Goal: Information Seeking & Learning: Learn about a topic

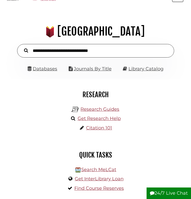
scroll to position [11, 0]
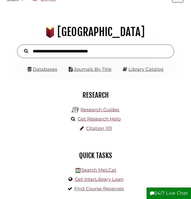
click at [71, 46] on input "text" at bounding box center [95, 51] width 157 height 14
type input "**********"
click at [21, 48] on button "Search" at bounding box center [25, 51] width 9 height 6
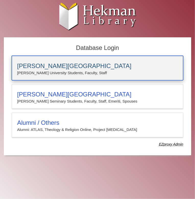
click at [65, 64] on h3 "[PERSON_NAME][GEOGRAPHIC_DATA]" at bounding box center [97, 65] width 161 height 7
click at [73, 64] on h3 "[PERSON_NAME][GEOGRAPHIC_DATA]" at bounding box center [97, 65] width 161 height 7
click at [55, 68] on h3 "[PERSON_NAME][GEOGRAPHIC_DATA]" at bounding box center [97, 65] width 161 height 7
click at [55, 65] on h3 "[PERSON_NAME][GEOGRAPHIC_DATA]" at bounding box center [97, 65] width 161 height 7
